Goal: Information Seeking & Learning: Learn about a topic

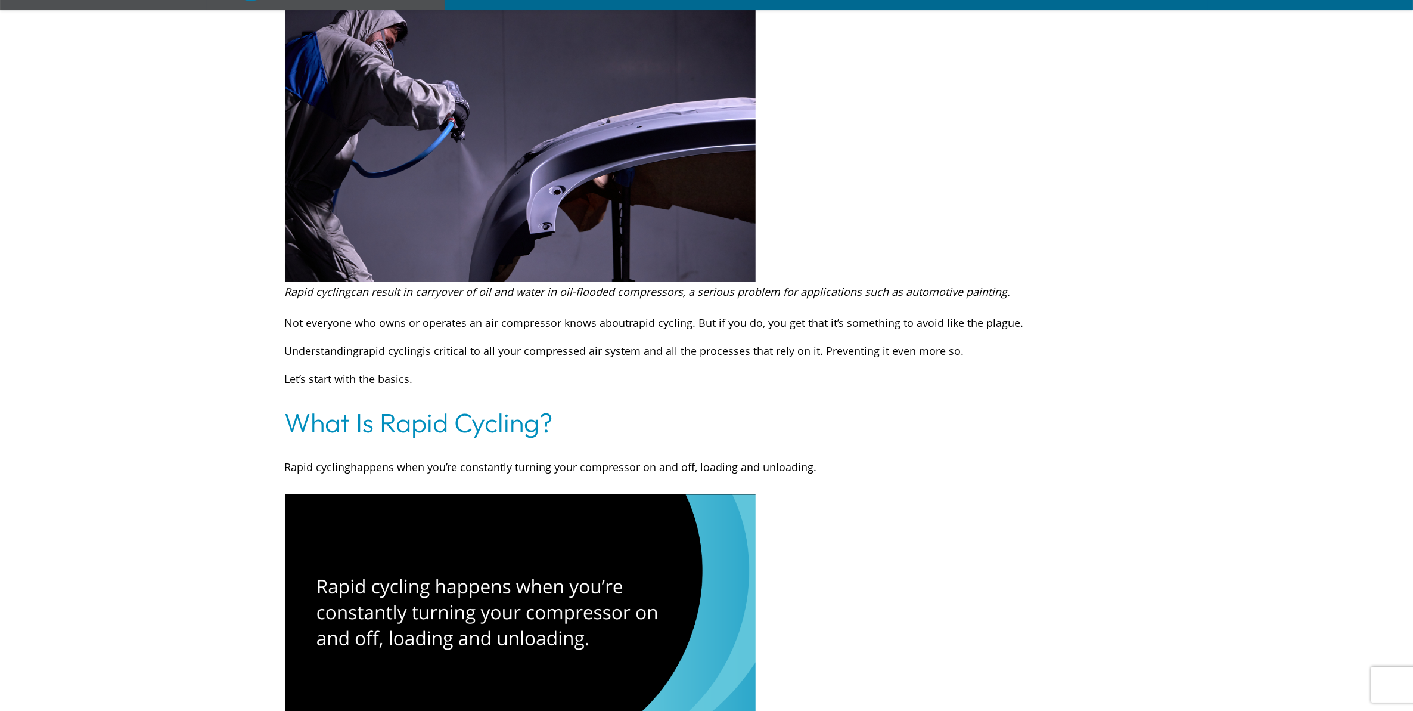
scroll to position [671, 0]
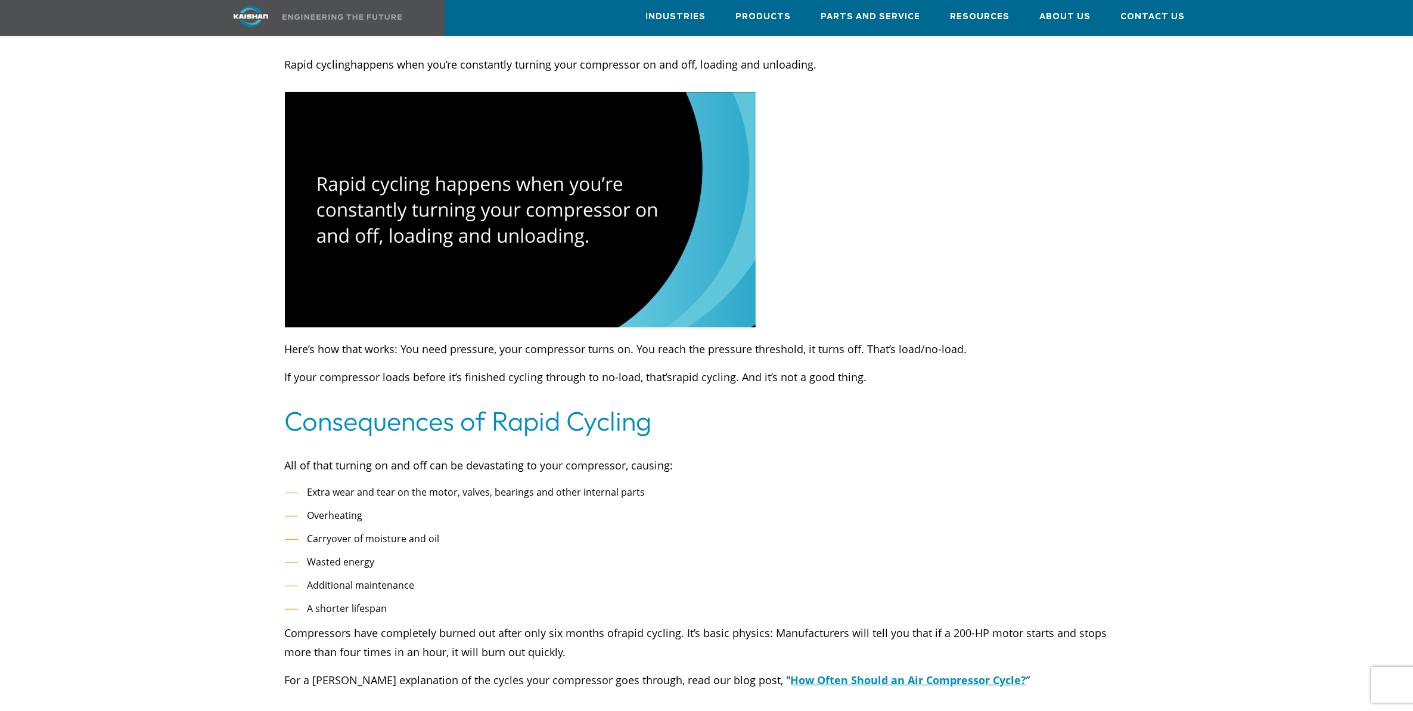
click at [384, 530] on li "Carryover of moisture and oil" at bounding box center [707, 538] width 844 height 17
drag, startPoint x: 384, startPoint y: 517, endPoint x: 365, endPoint y: 499, distance: 26.1
click at [367, 507] on li "Overheating" at bounding box center [707, 515] width 844 height 17
click at [492, 600] on li "A shorter lifespan" at bounding box center [707, 608] width 844 height 17
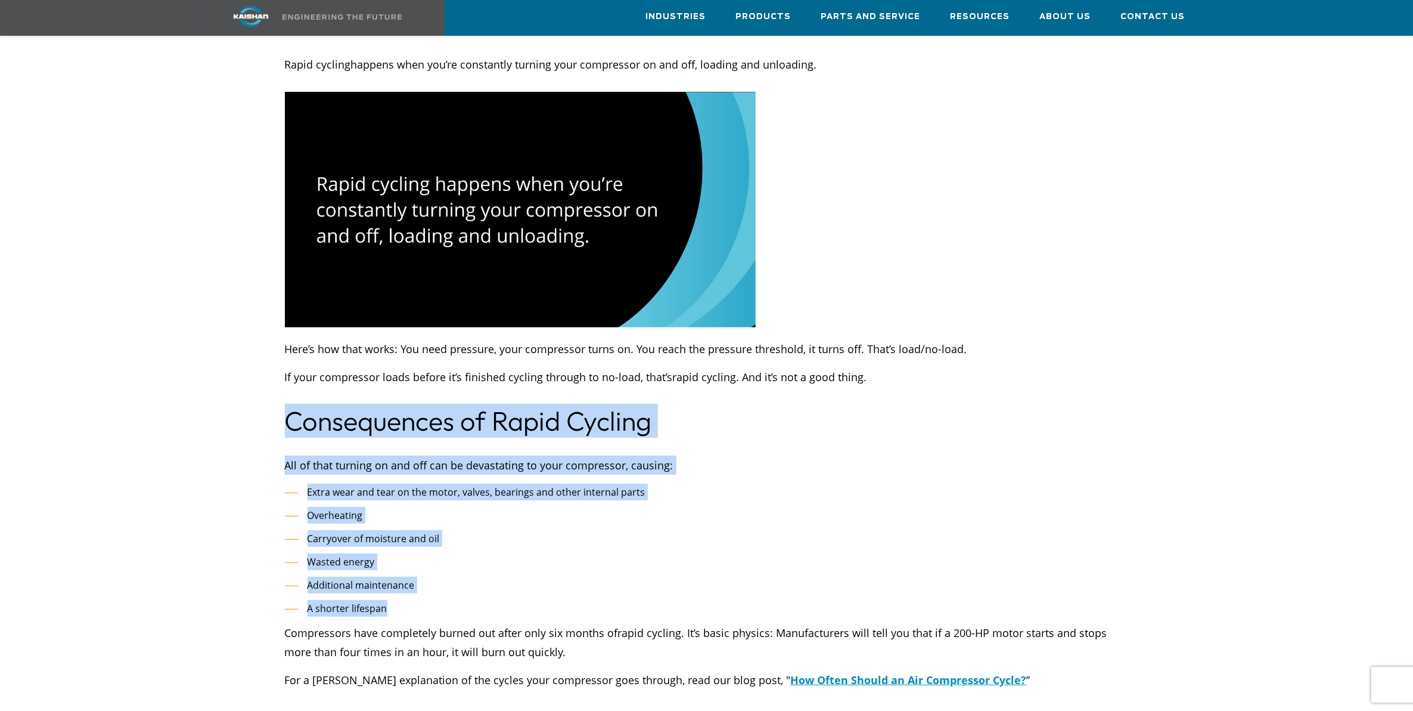
drag, startPoint x: 390, startPoint y: 587, endPoint x: 285, endPoint y: 405, distance: 210.2
copy div "Consequences of Rapid Cycling All of that turning on and off can be devastating…"
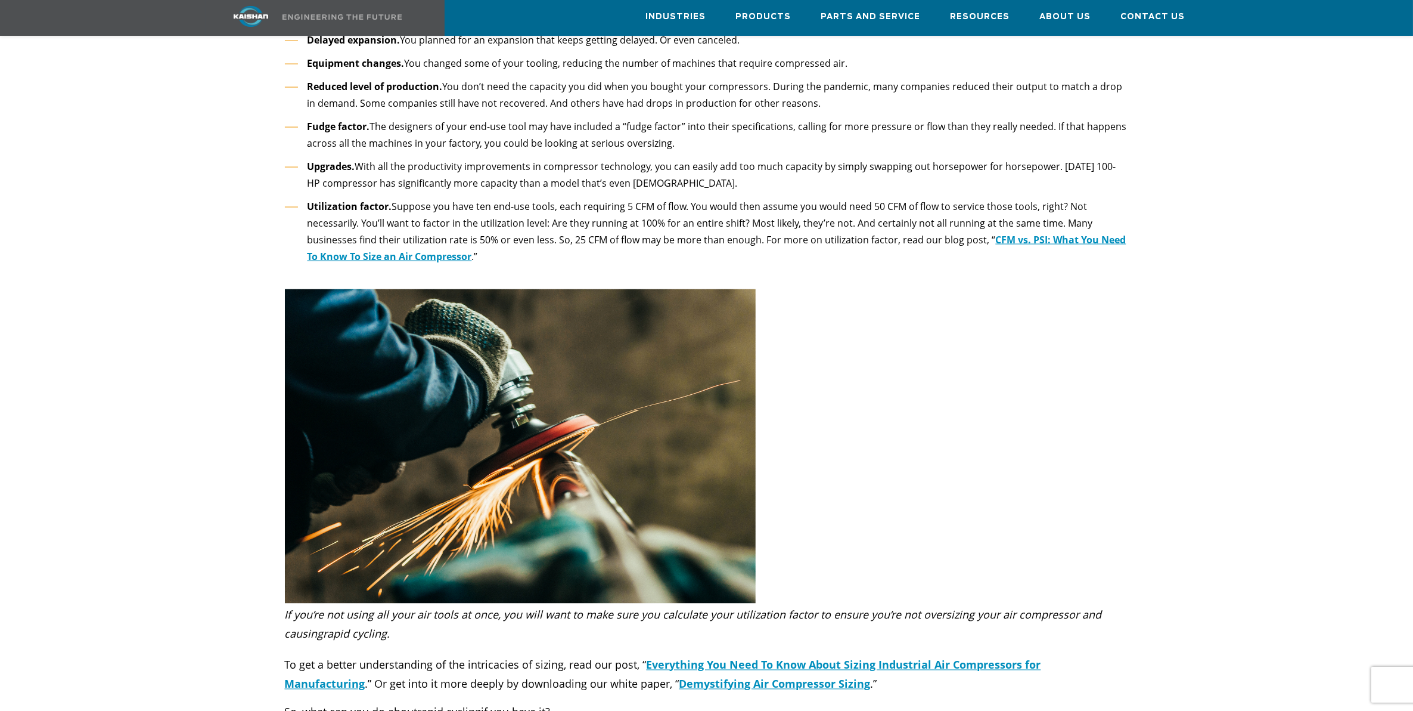
scroll to position [2384, 0]
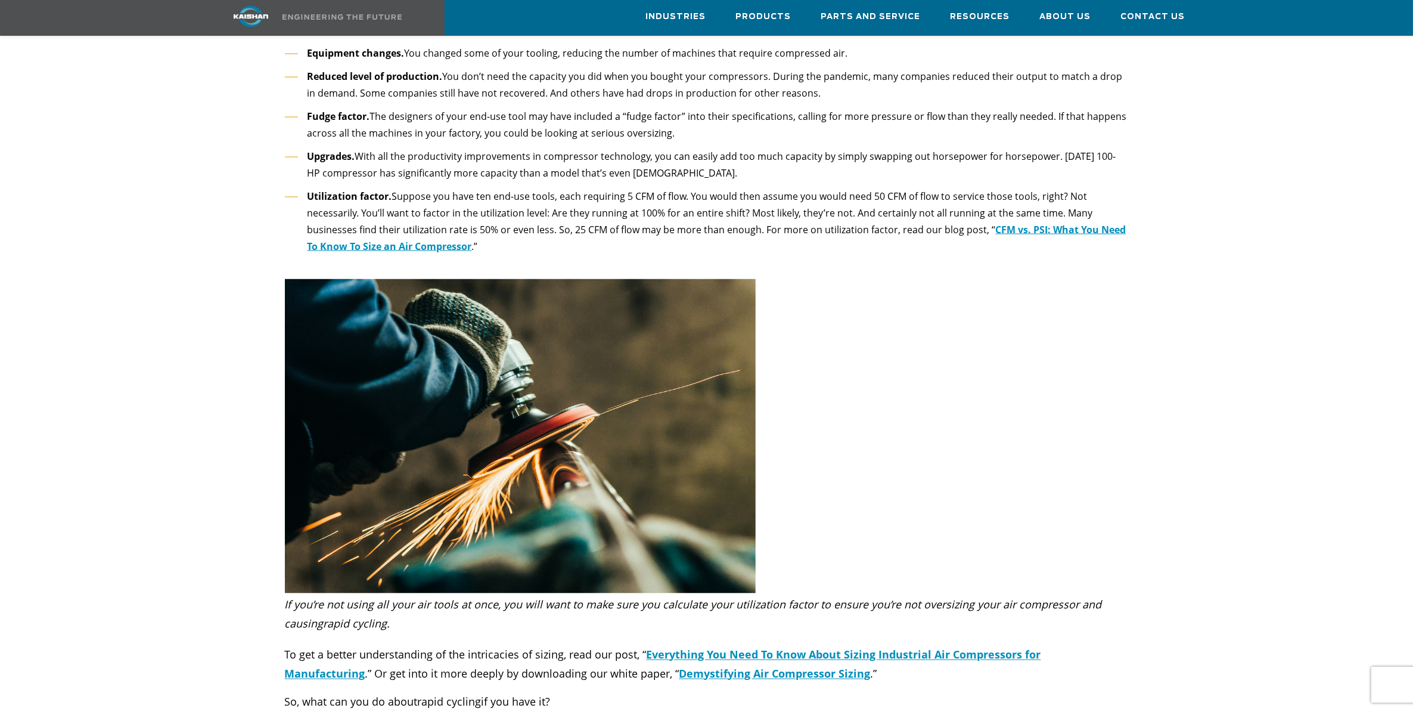
drag, startPoint x: 568, startPoint y: 450, endPoint x: 543, endPoint y: 475, distance: 35.4
click at [568, 450] on img at bounding box center [521, 436] width 472 height 314
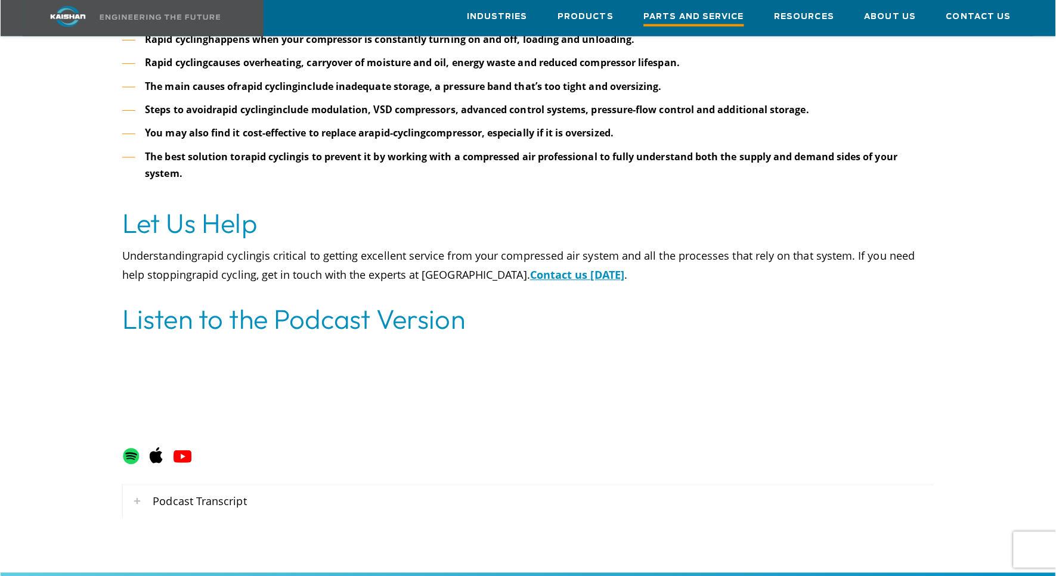
scroll to position [5577, 0]
